Goal: Task Accomplishment & Management: Use online tool/utility

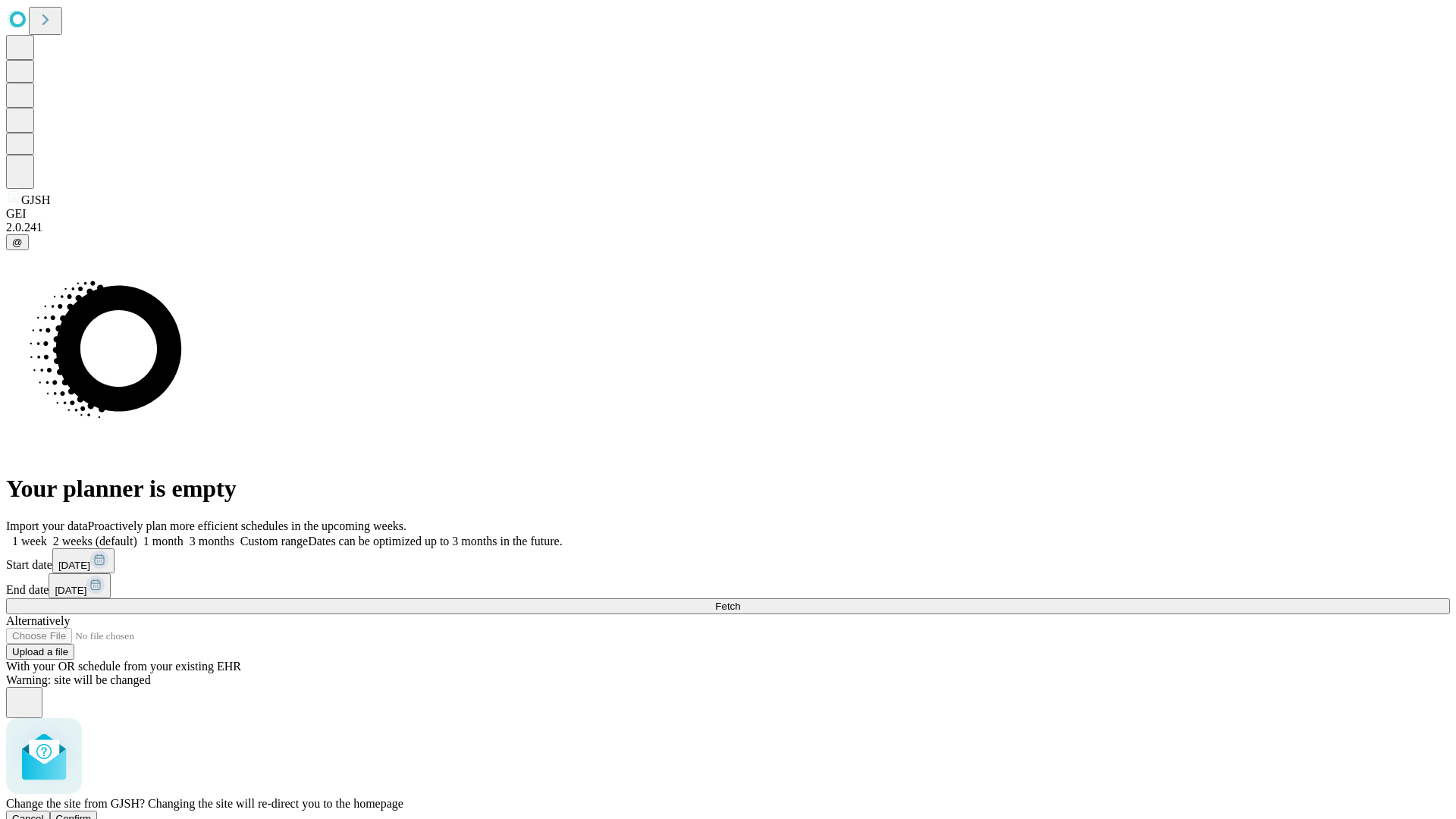
click at [91, 813] on span "Confirm" at bounding box center [74, 818] width 36 height 12
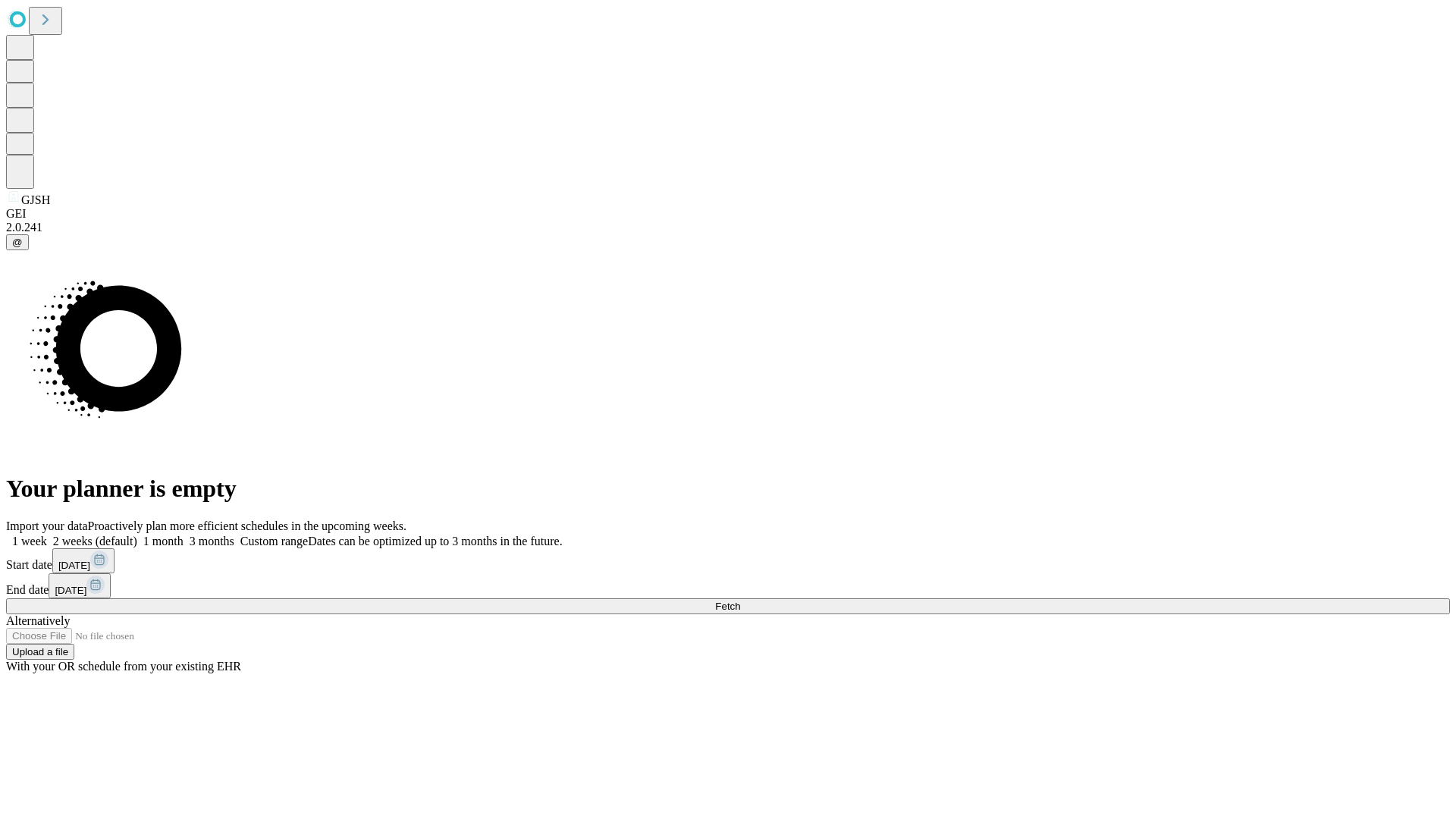
click at [184, 535] on label "1 month" at bounding box center [160, 541] width 46 height 13
click at [740, 601] on span "Fetch" at bounding box center [728, 606] width 25 height 12
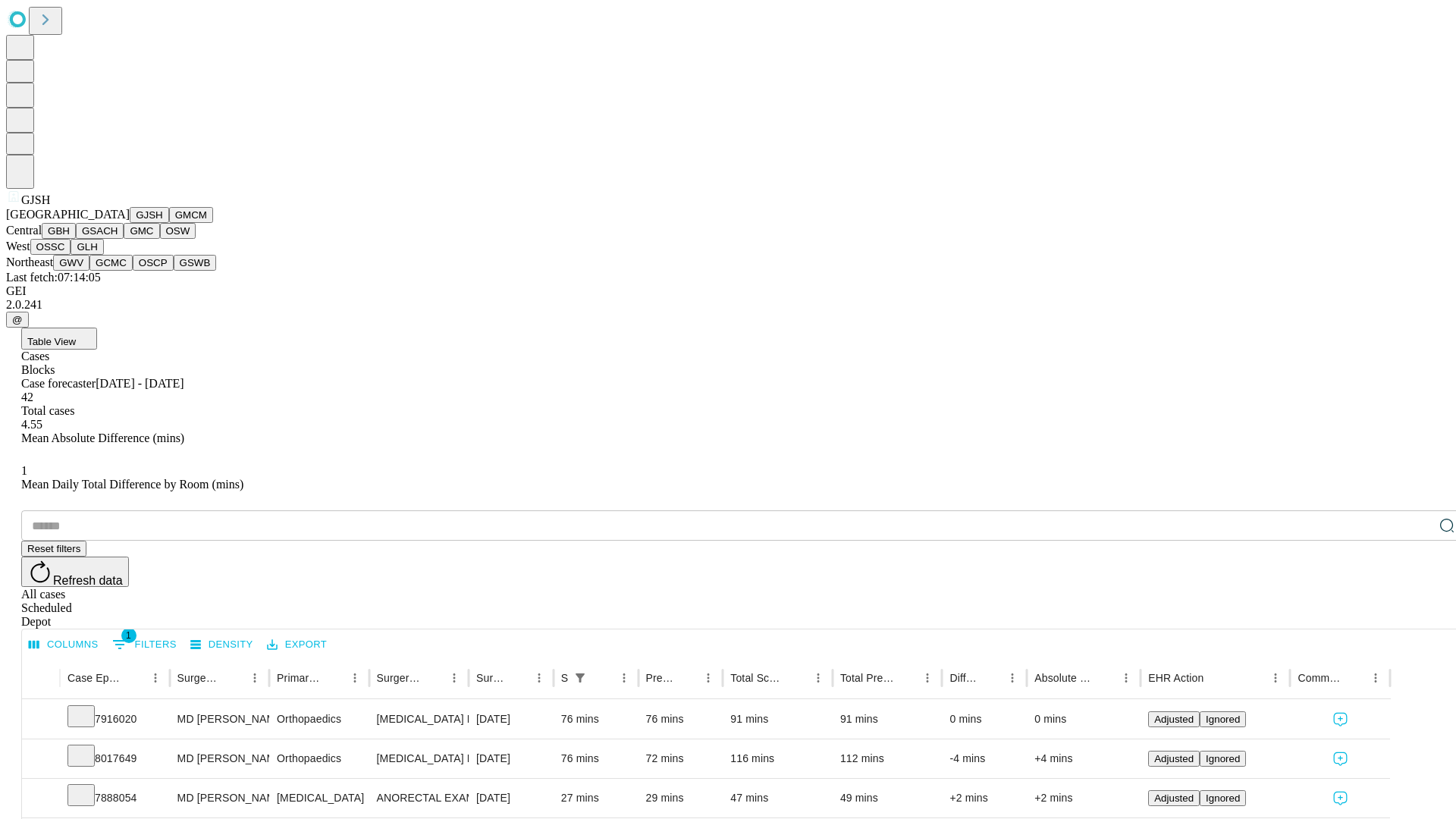
click at [169, 223] on button "GMCM" at bounding box center [191, 215] width 44 height 16
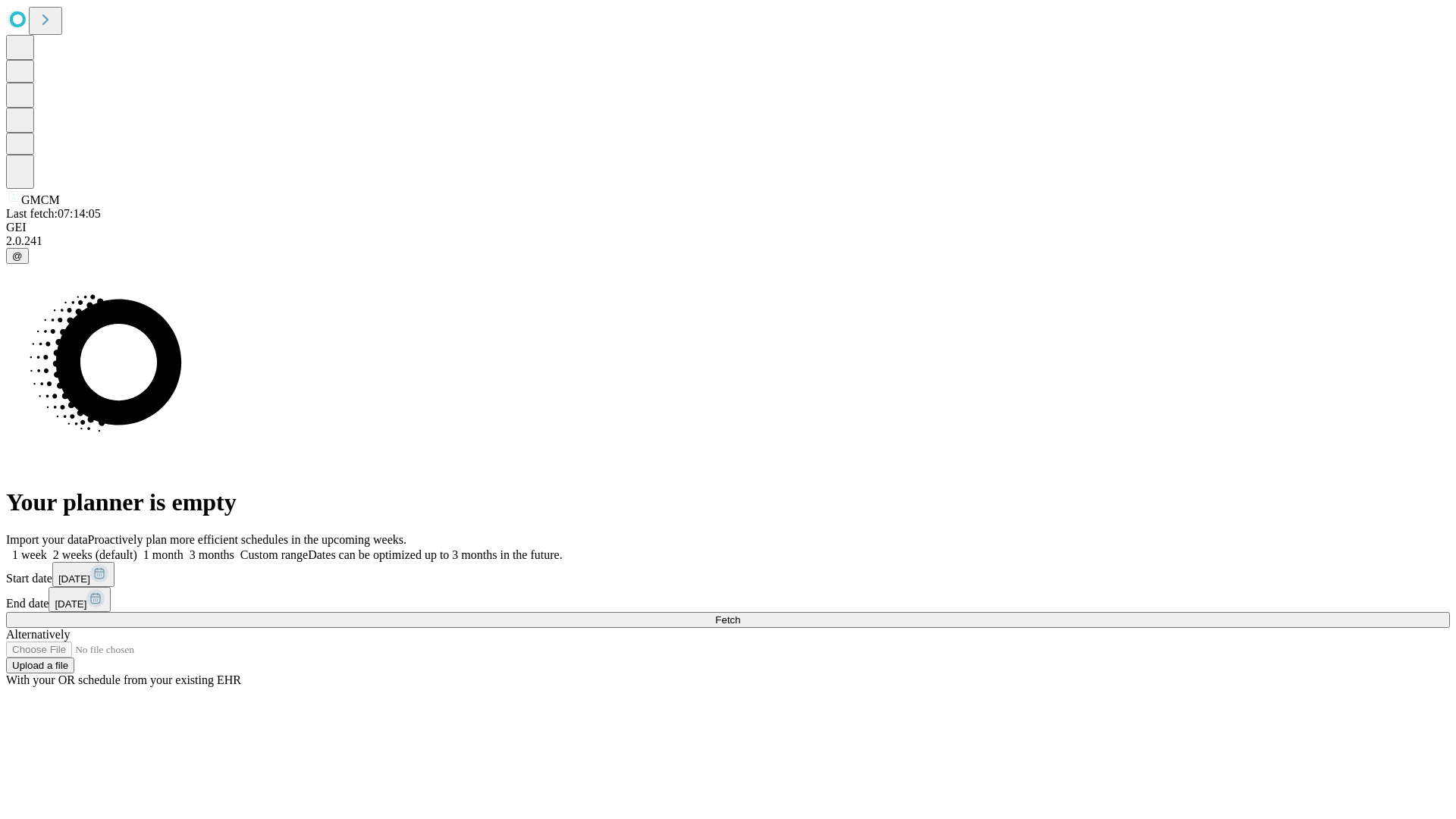
click at [184, 549] on label "1 month" at bounding box center [160, 555] width 46 height 13
click at [740, 614] on span "Fetch" at bounding box center [728, 620] width 25 height 12
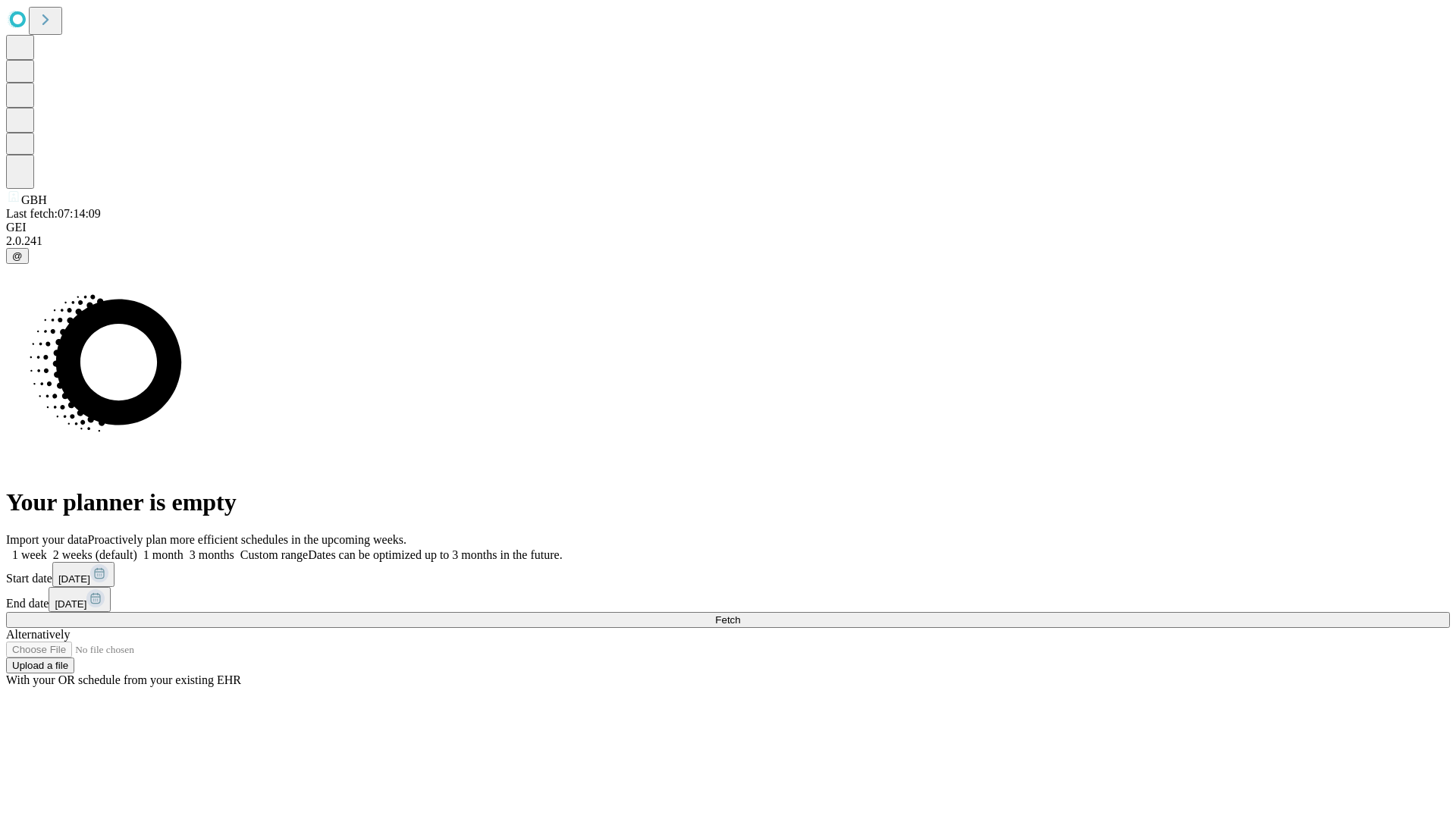
click at [184, 549] on label "1 month" at bounding box center [160, 555] width 46 height 13
click at [740, 614] on span "Fetch" at bounding box center [728, 620] width 25 height 12
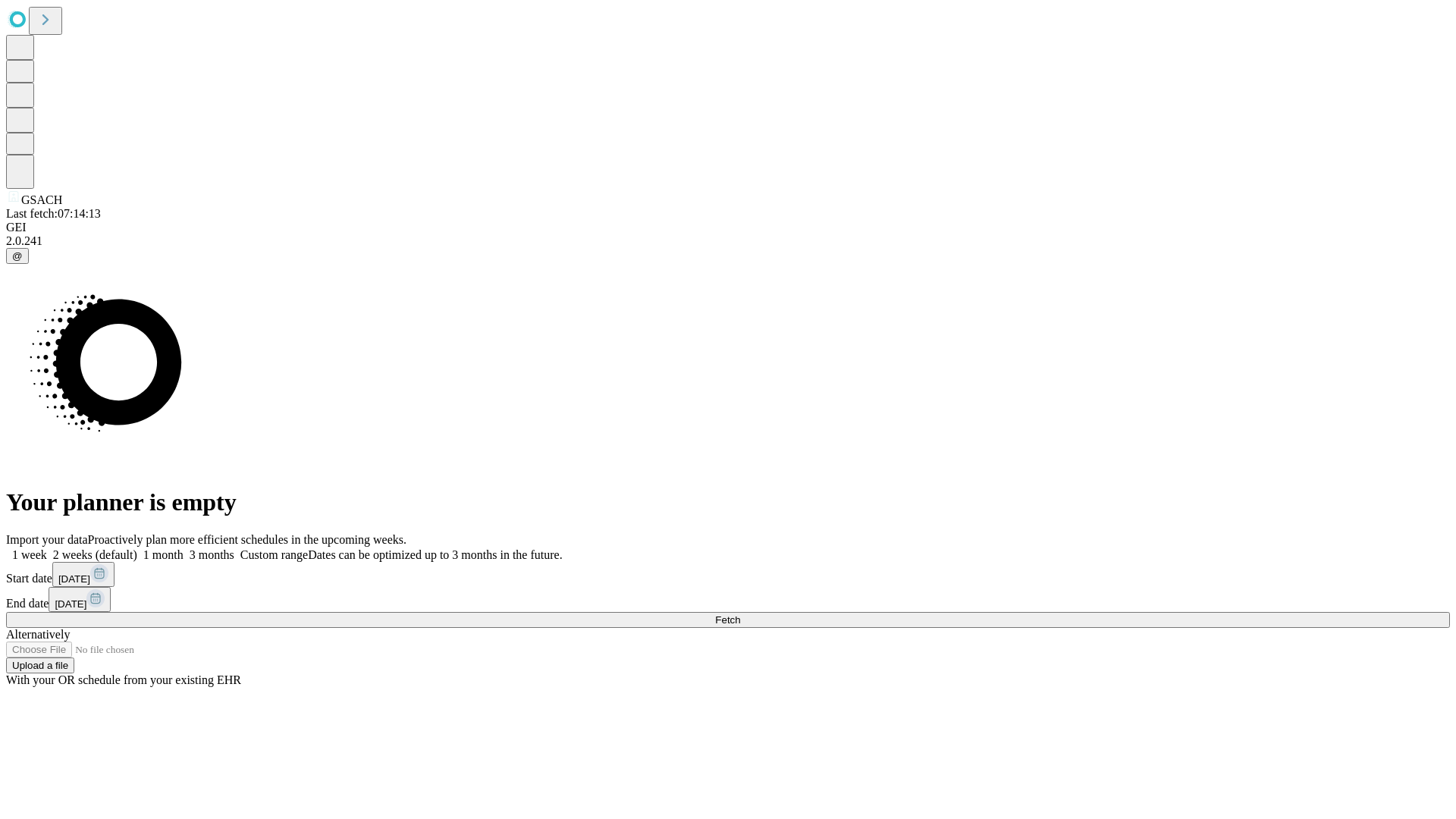
click at [184, 549] on label "1 month" at bounding box center [160, 555] width 46 height 13
click at [740, 614] on span "Fetch" at bounding box center [728, 620] width 25 height 12
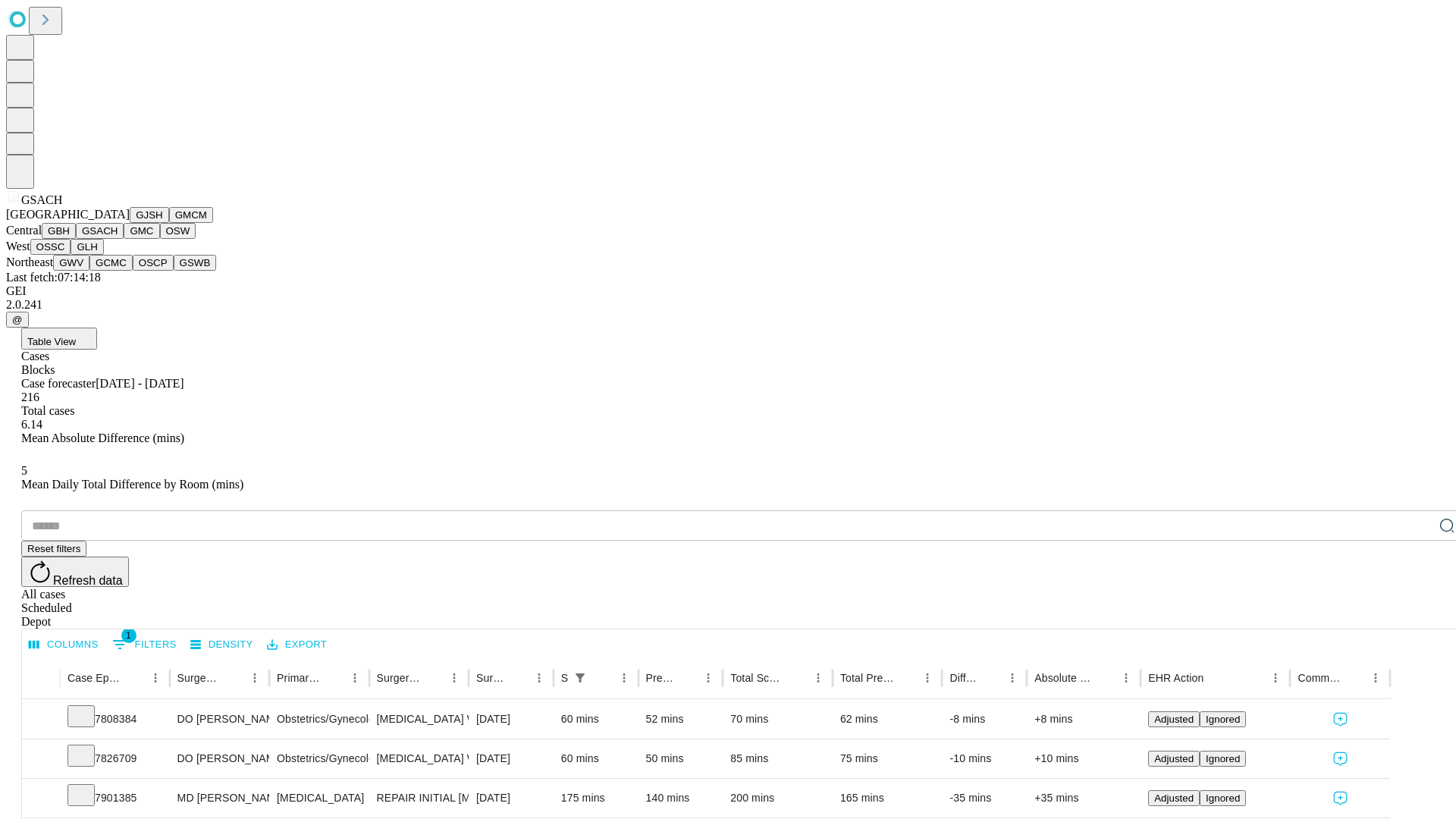
click at [123, 239] on button "GMC" at bounding box center [141, 231] width 36 height 16
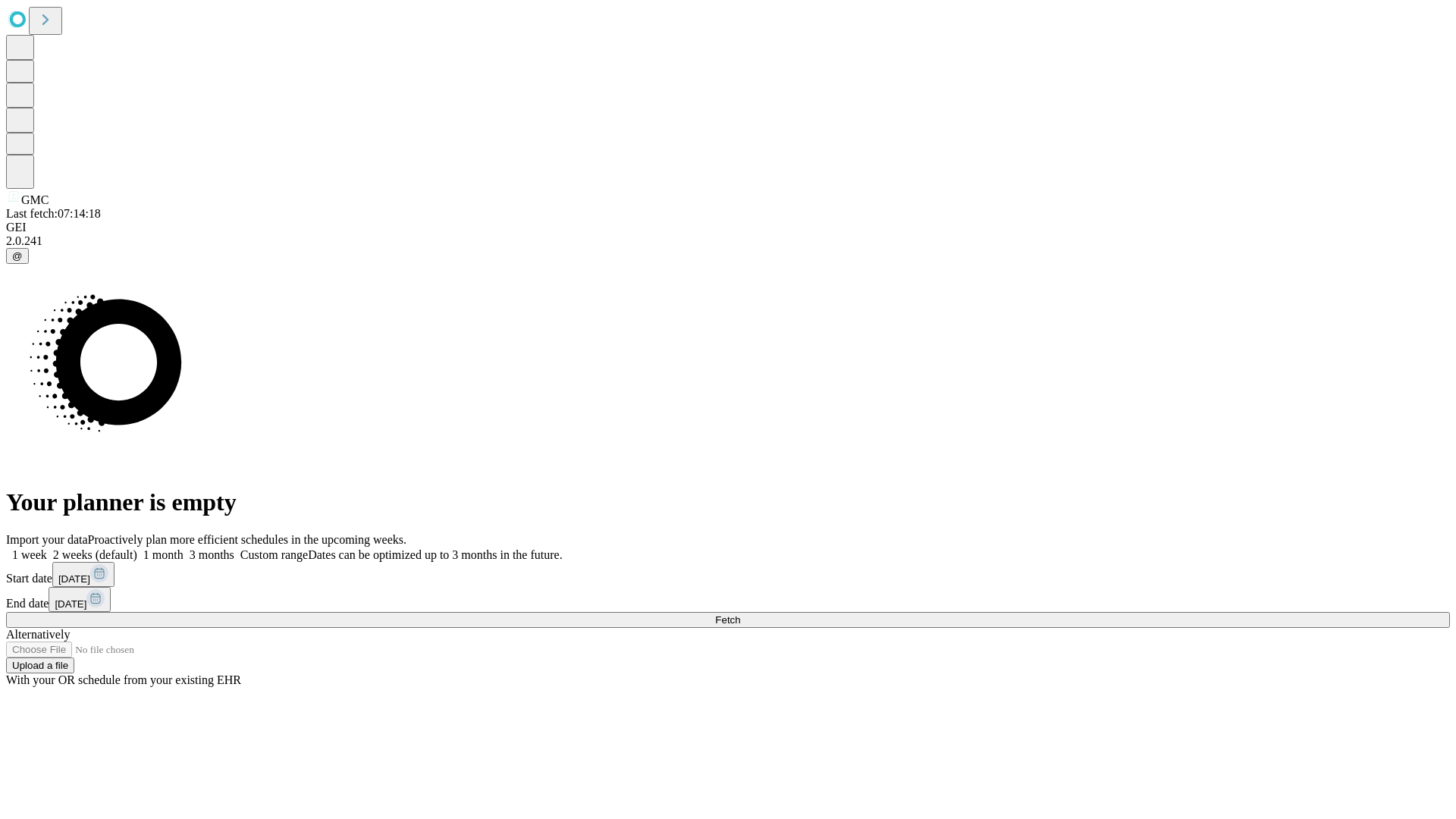
click at [184, 549] on label "1 month" at bounding box center [160, 555] width 46 height 13
click at [740, 614] on span "Fetch" at bounding box center [728, 620] width 25 height 12
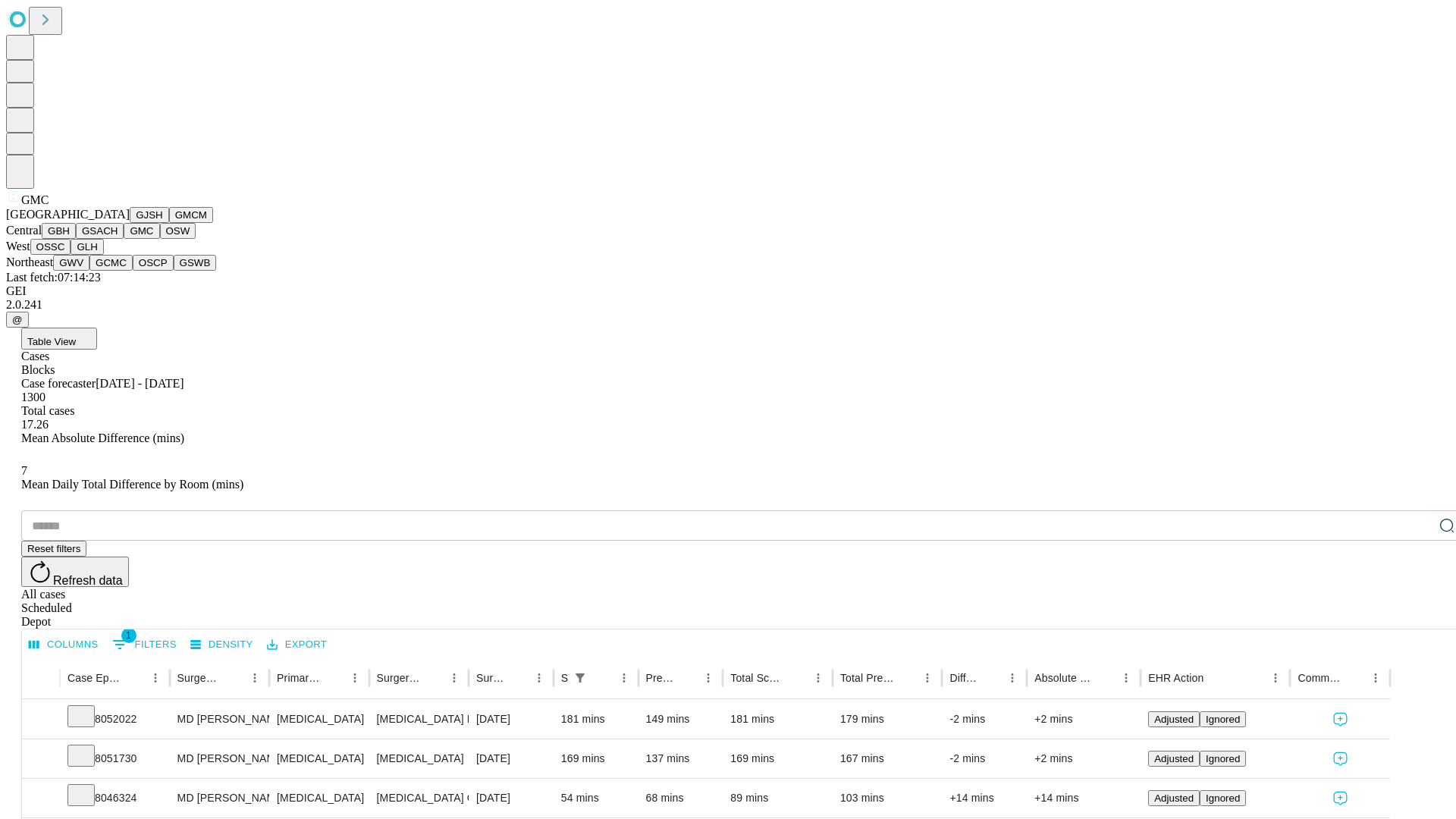
click at [160, 239] on button "OSW" at bounding box center [178, 231] width 37 height 16
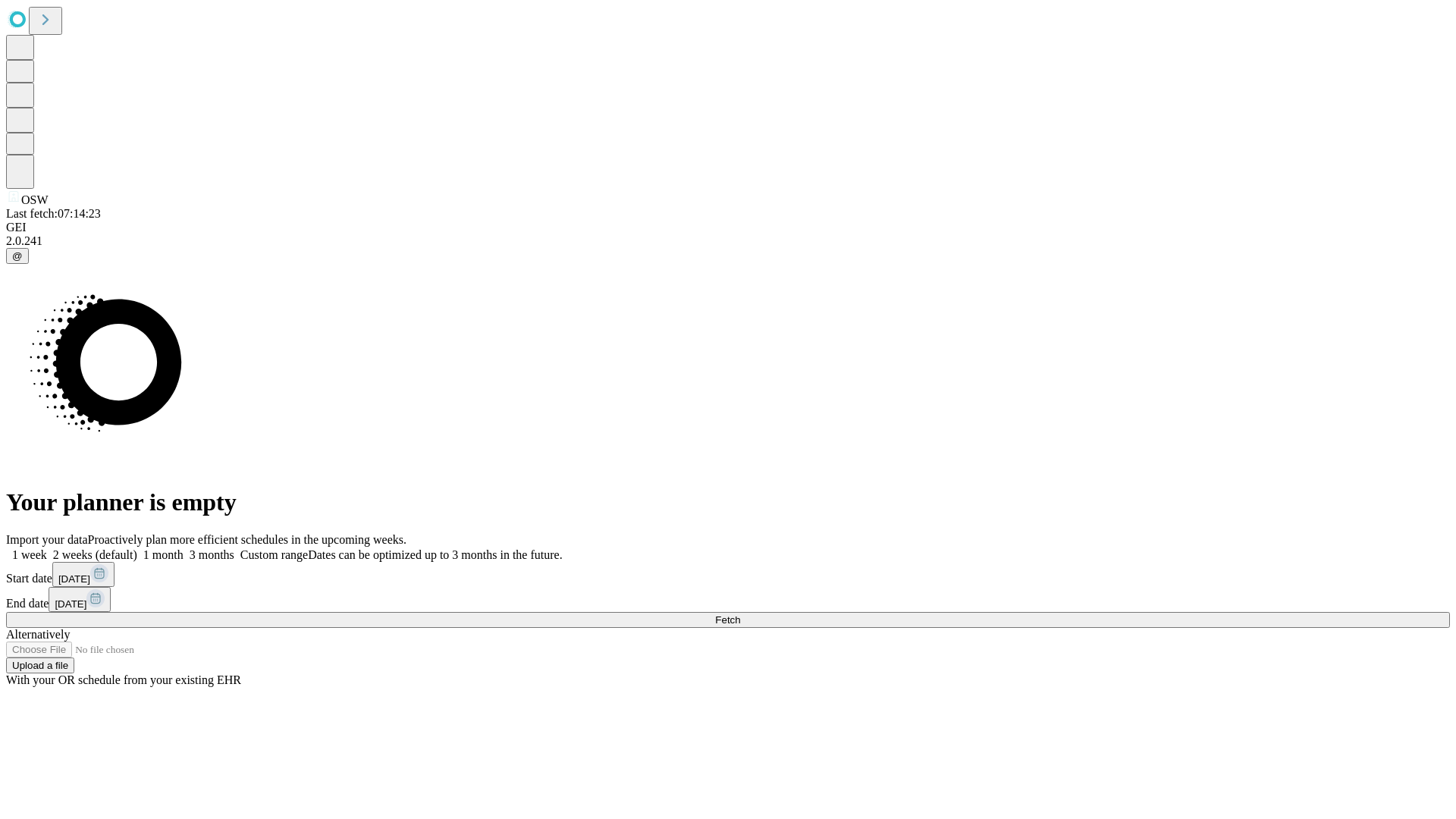
click at [184, 549] on label "1 month" at bounding box center [160, 555] width 46 height 13
click at [740, 614] on span "Fetch" at bounding box center [728, 620] width 25 height 12
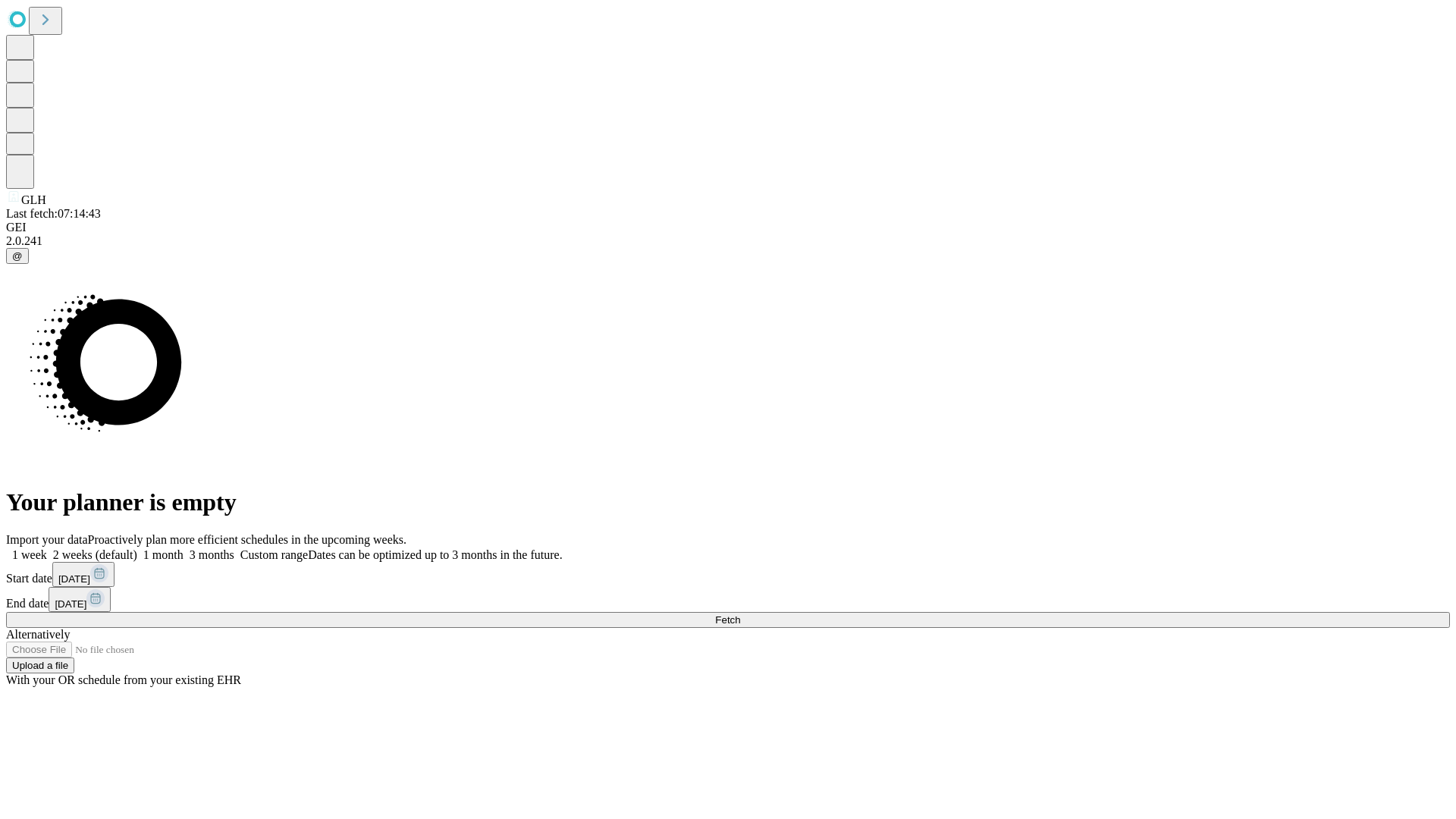
click at [184, 549] on label "1 month" at bounding box center [160, 555] width 46 height 13
click at [740, 614] on span "Fetch" at bounding box center [728, 620] width 25 height 12
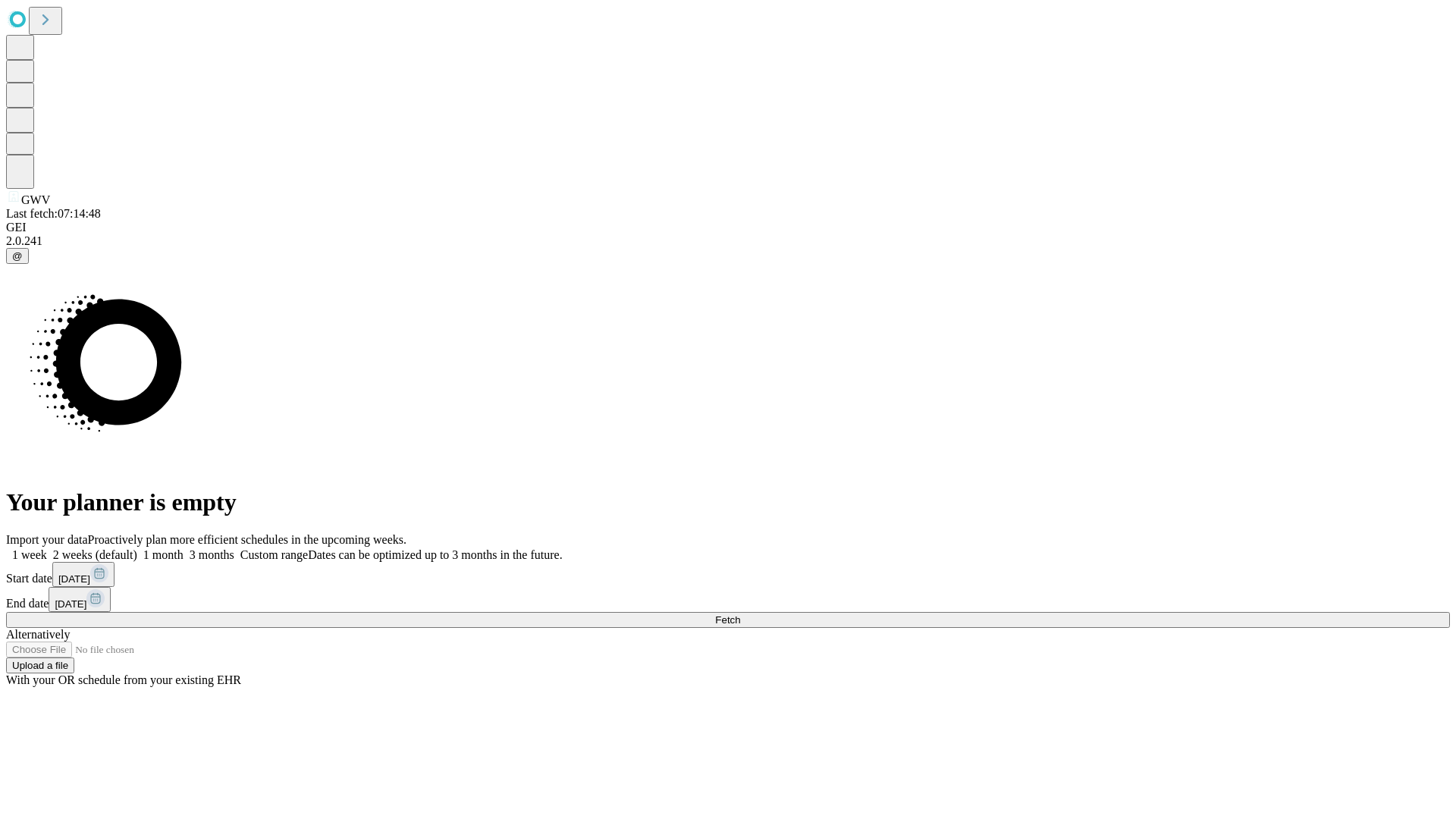
click at [184, 549] on label "1 month" at bounding box center [160, 555] width 46 height 13
click at [740, 614] on span "Fetch" at bounding box center [728, 620] width 25 height 12
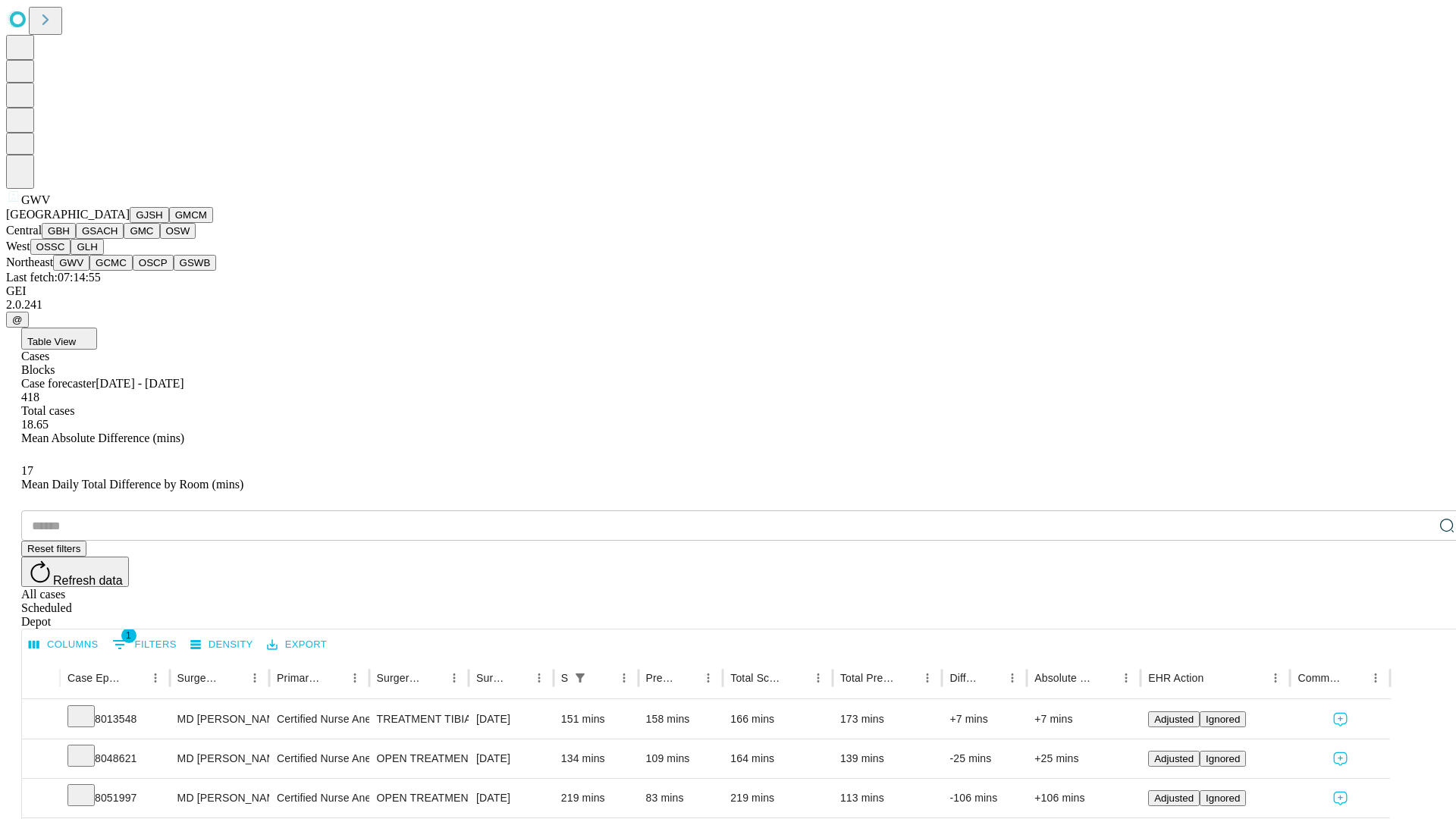
click at [117, 270] on button "GCMC" at bounding box center [111, 263] width 43 height 16
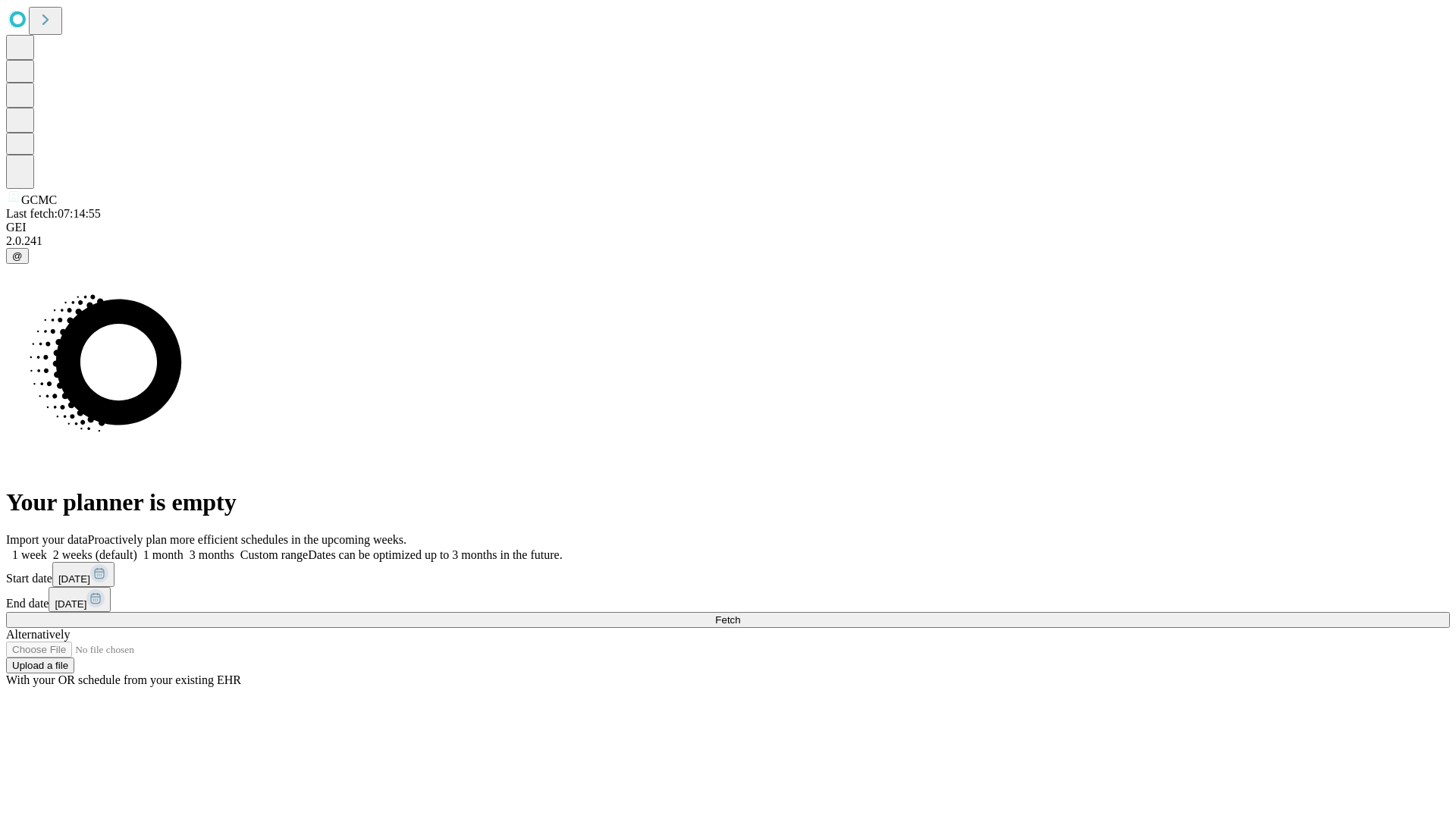
click at [184, 549] on label "1 month" at bounding box center [160, 555] width 46 height 13
click at [740, 614] on span "Fetch" at bounding box center [728, 620] width 25 height 12
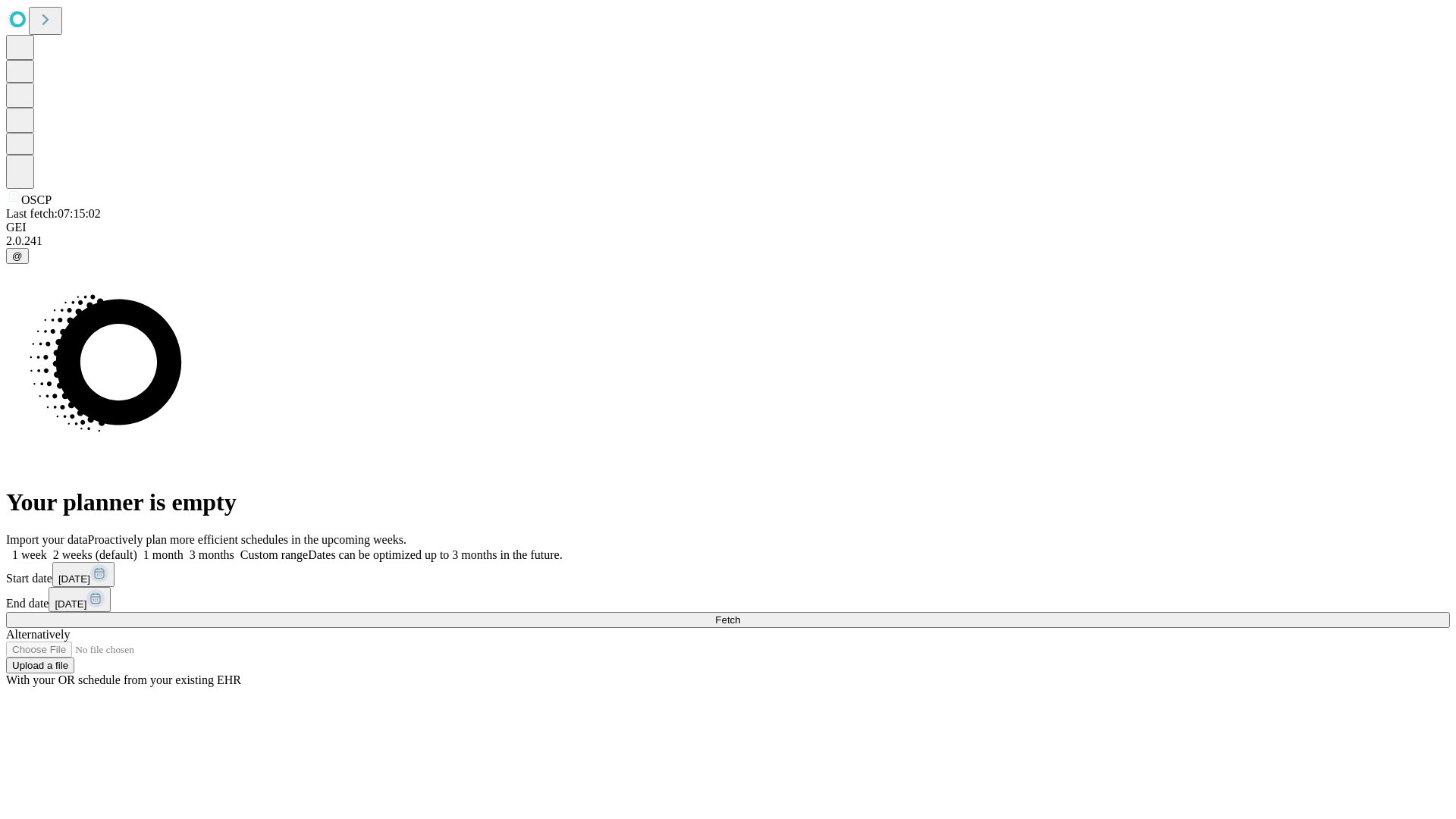
click at [184, 549] on label "1 month" at bounding box center [160, 555] width 46 height 13
click at [740, 614] on span "Fetch" at bounding box center [728, 620] width 25 height 12
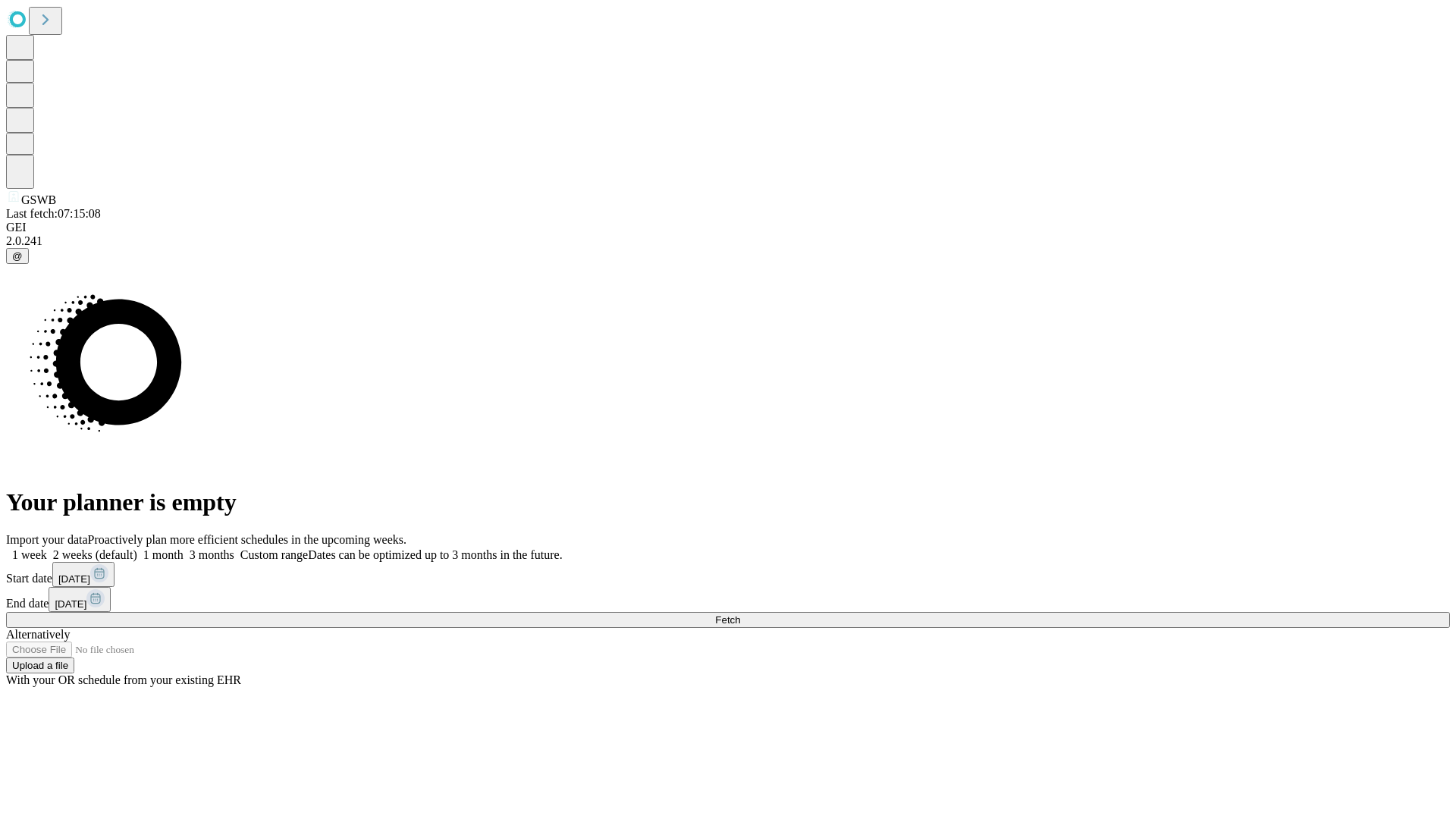
click at [740, 614] on span "Fetch" at bounding box center [728, 620] width 25 height 12
